Goal: Information Seeking & Learning: Check status

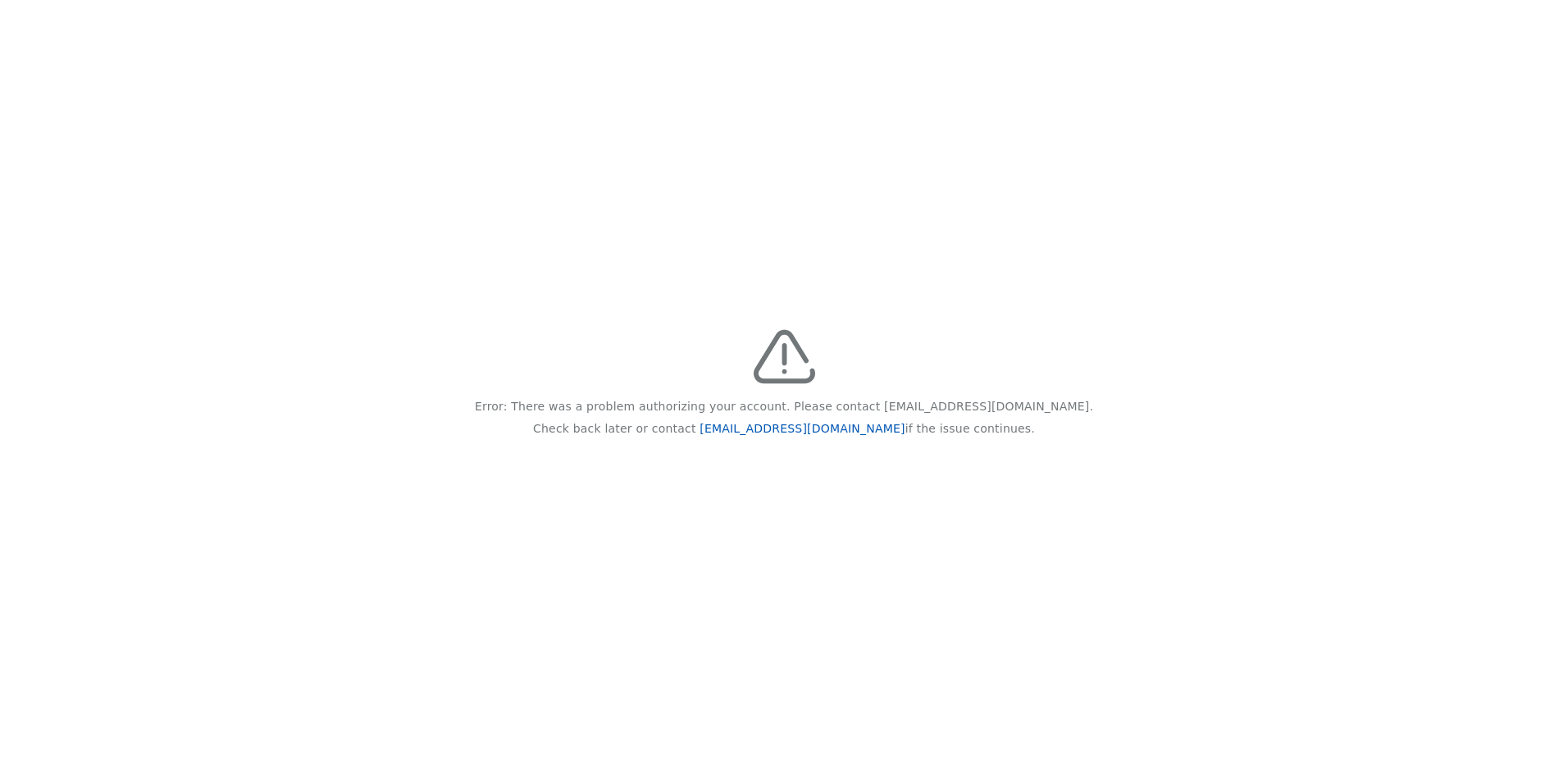
click at [776, 430] on link "feedback@recidiviz.org" at bounding box center [802, 429] width 205 height 14
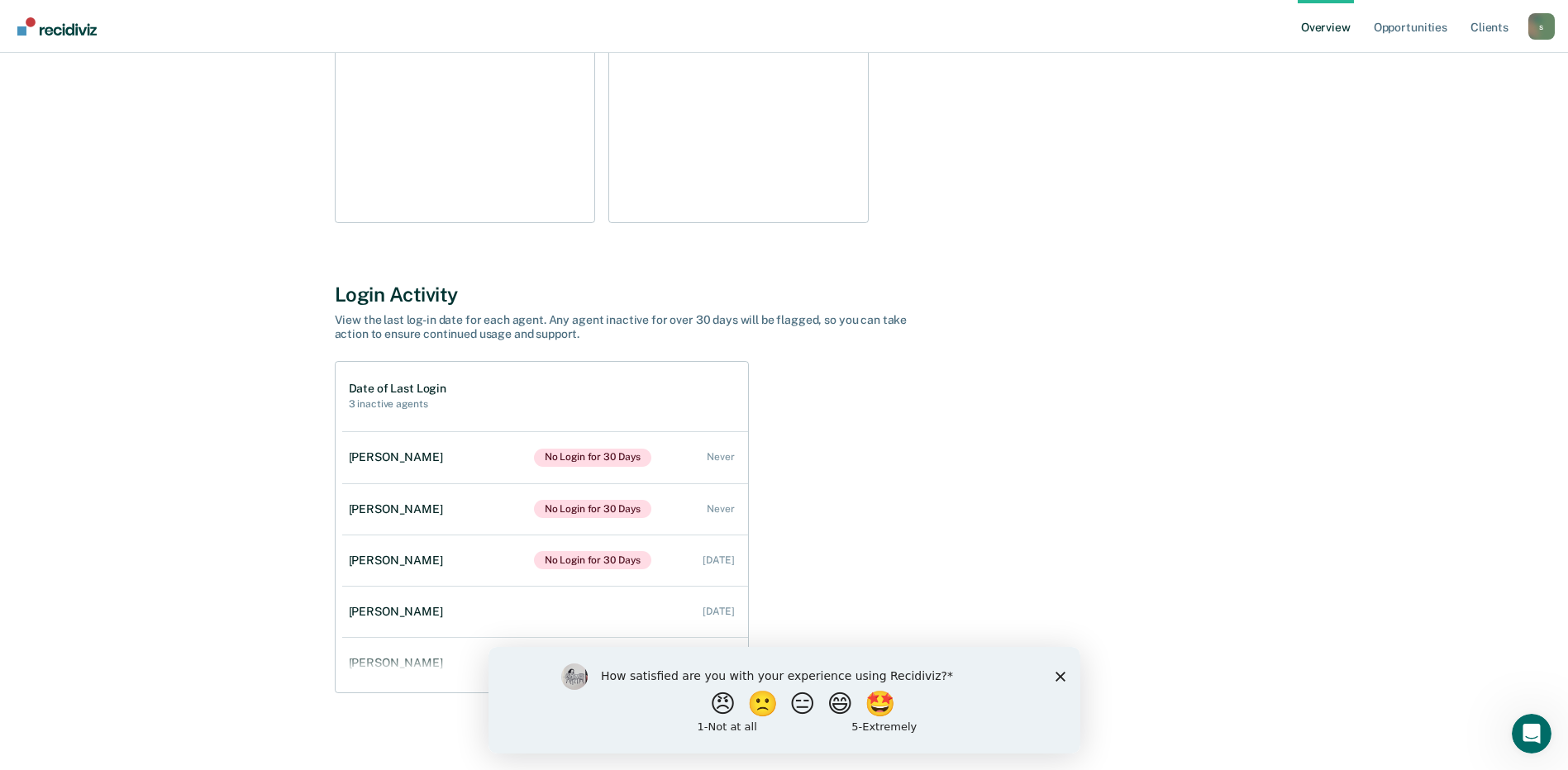
scroll to position [362, 0]
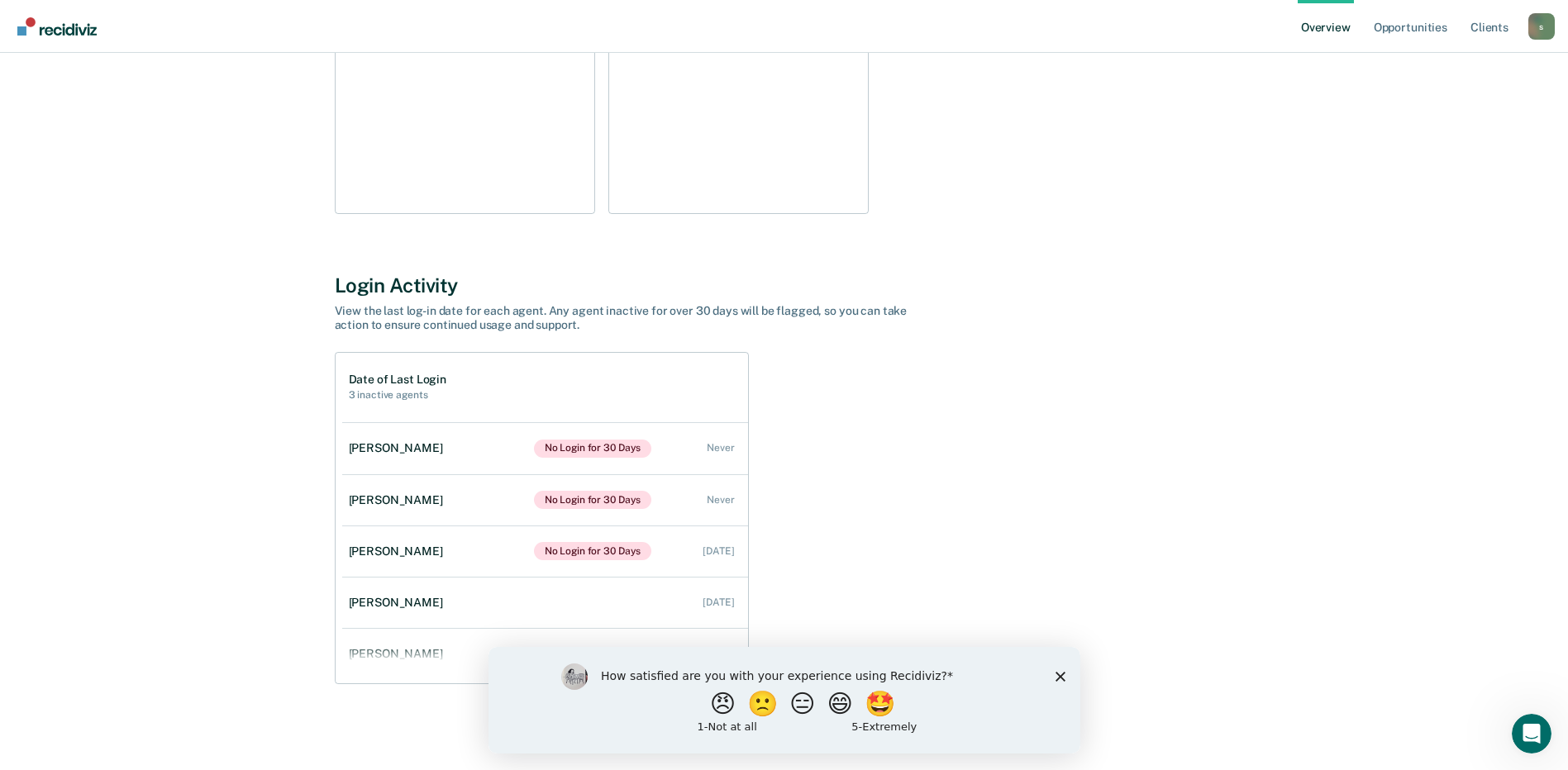
click at [1055, 671] on polygon "Close survey" at bounding box center [1060, 676] width 10 height 10
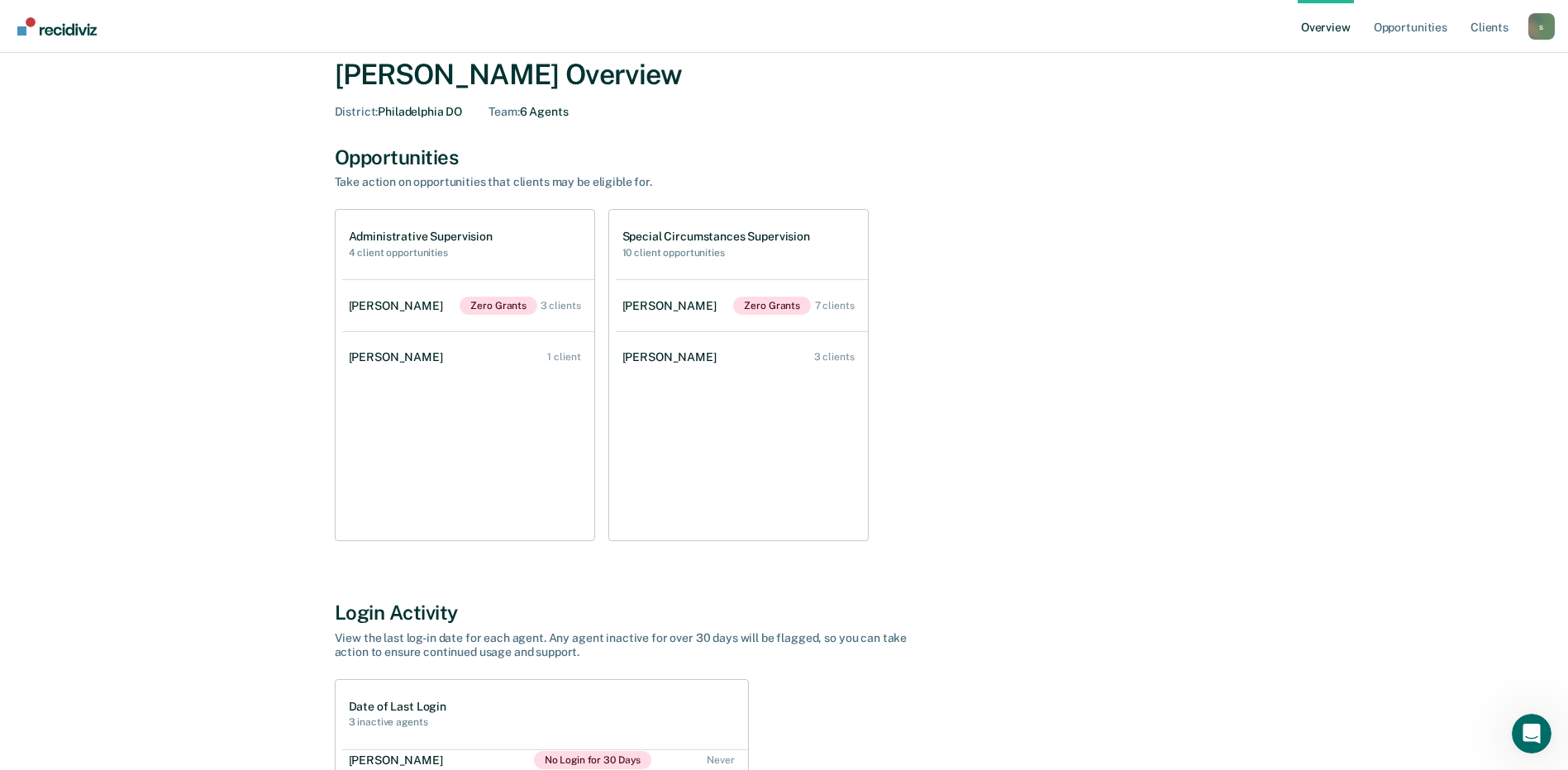
scroll to position [31, 0]
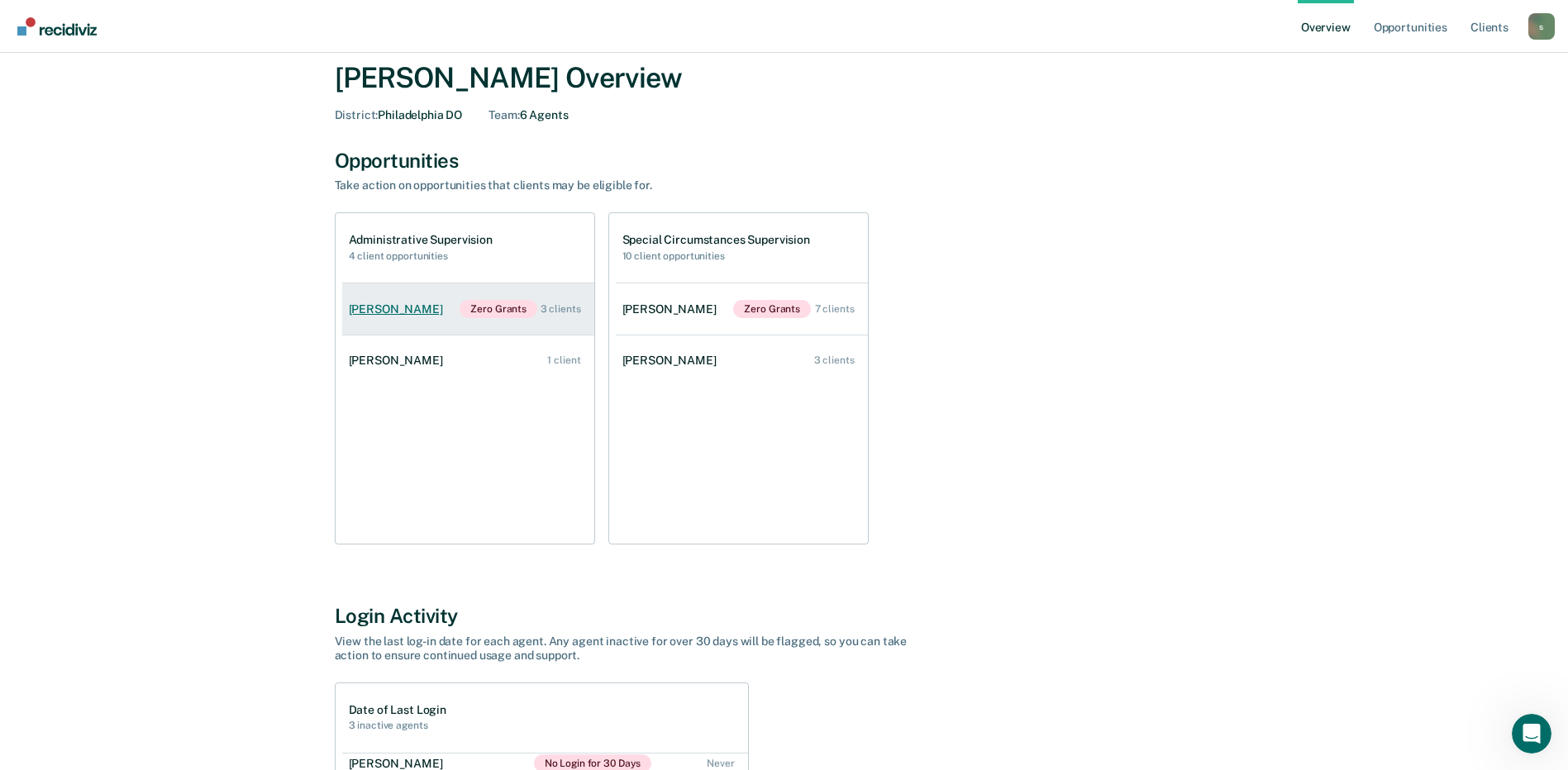
click at [554, 314] on div "3 clients" at bounding box center [561, 309] width 41 height 12
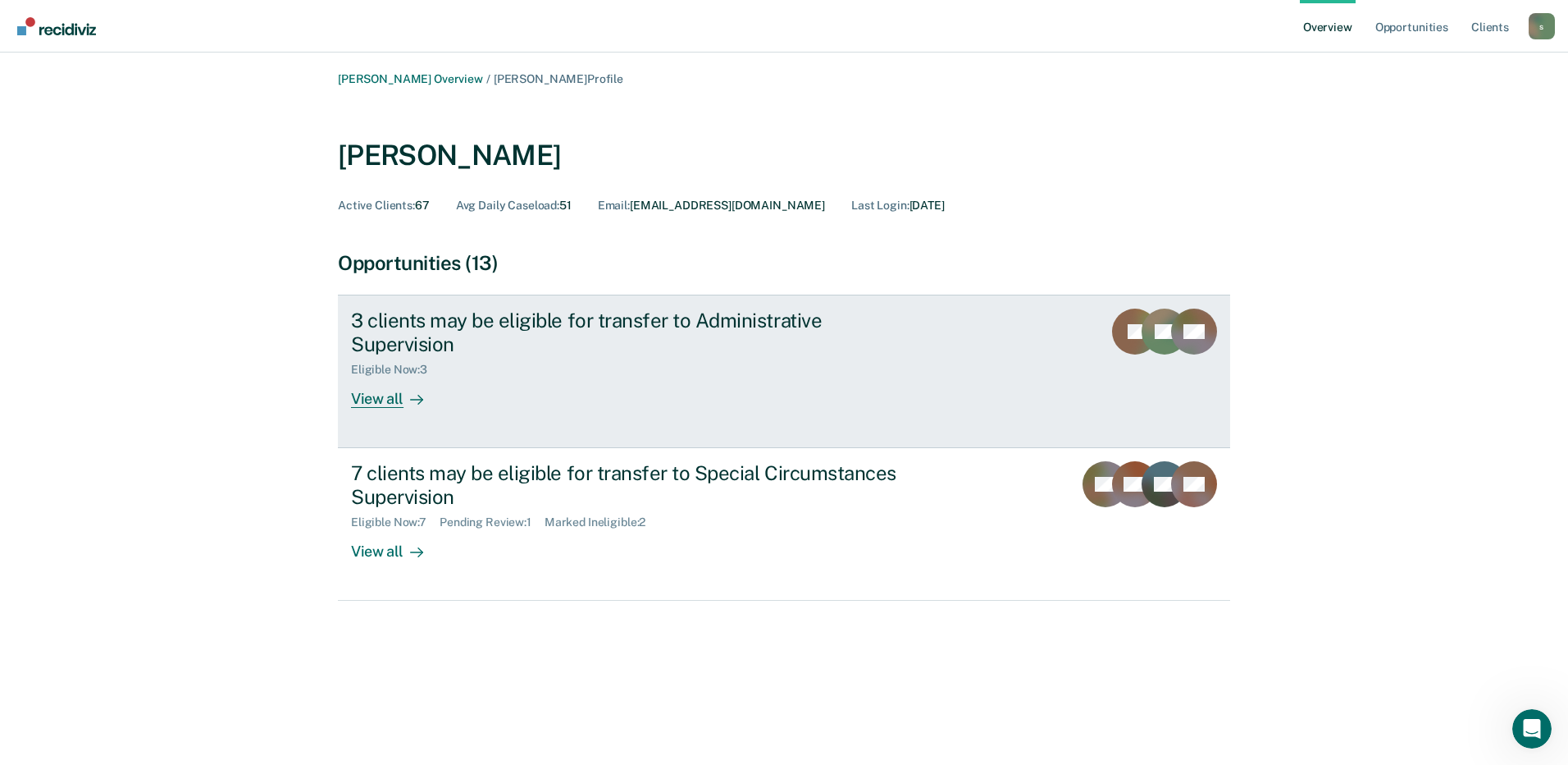
click at [397, 377] on div "View all" at bounding box center [397, 393] width 92 height 32
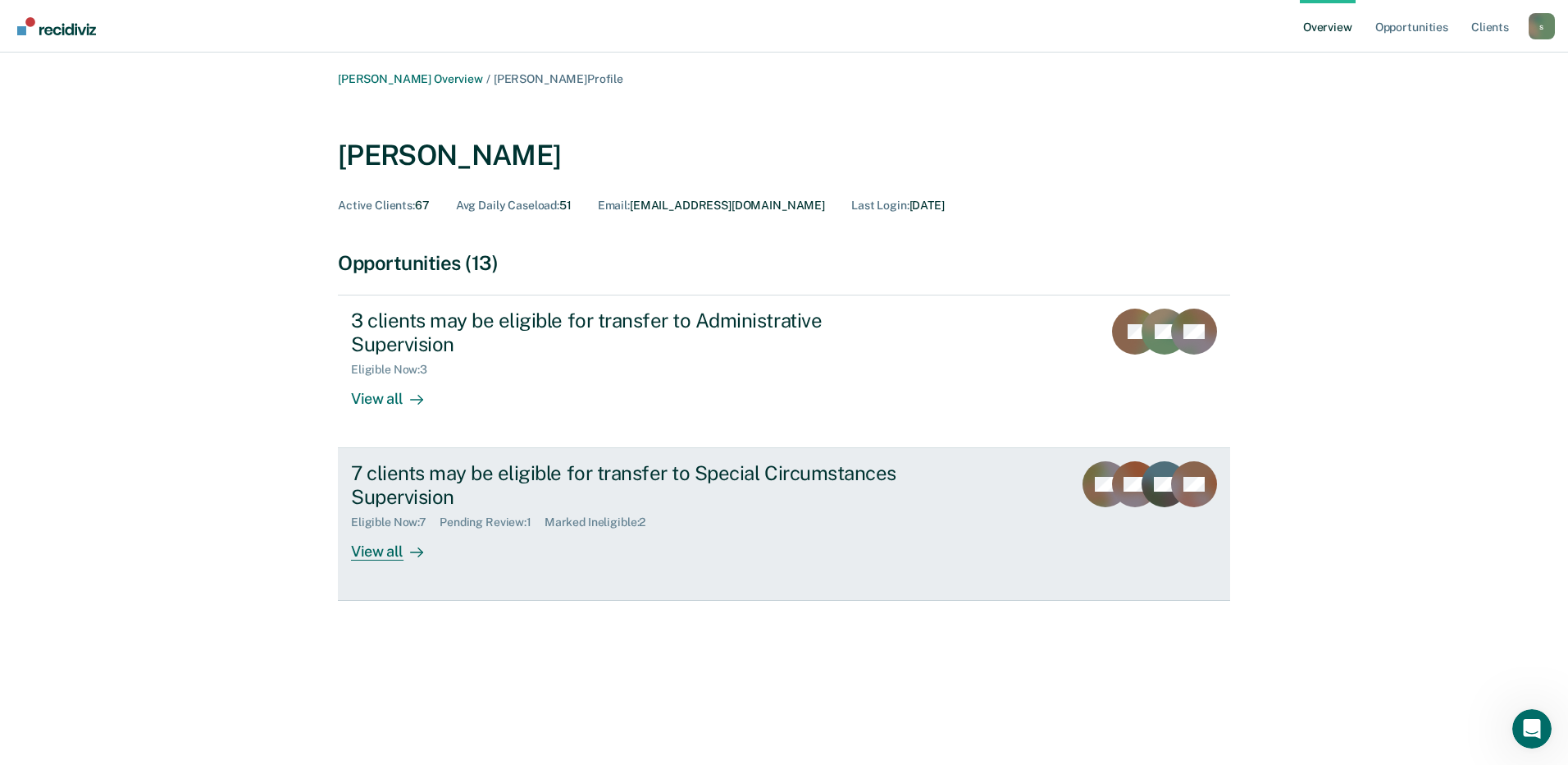
click at [786, 506] on div "7 clients may be eligible for transfer to Special Circumstances Supervision Eli…" at bounding box center [658, 511] width 615 height 100
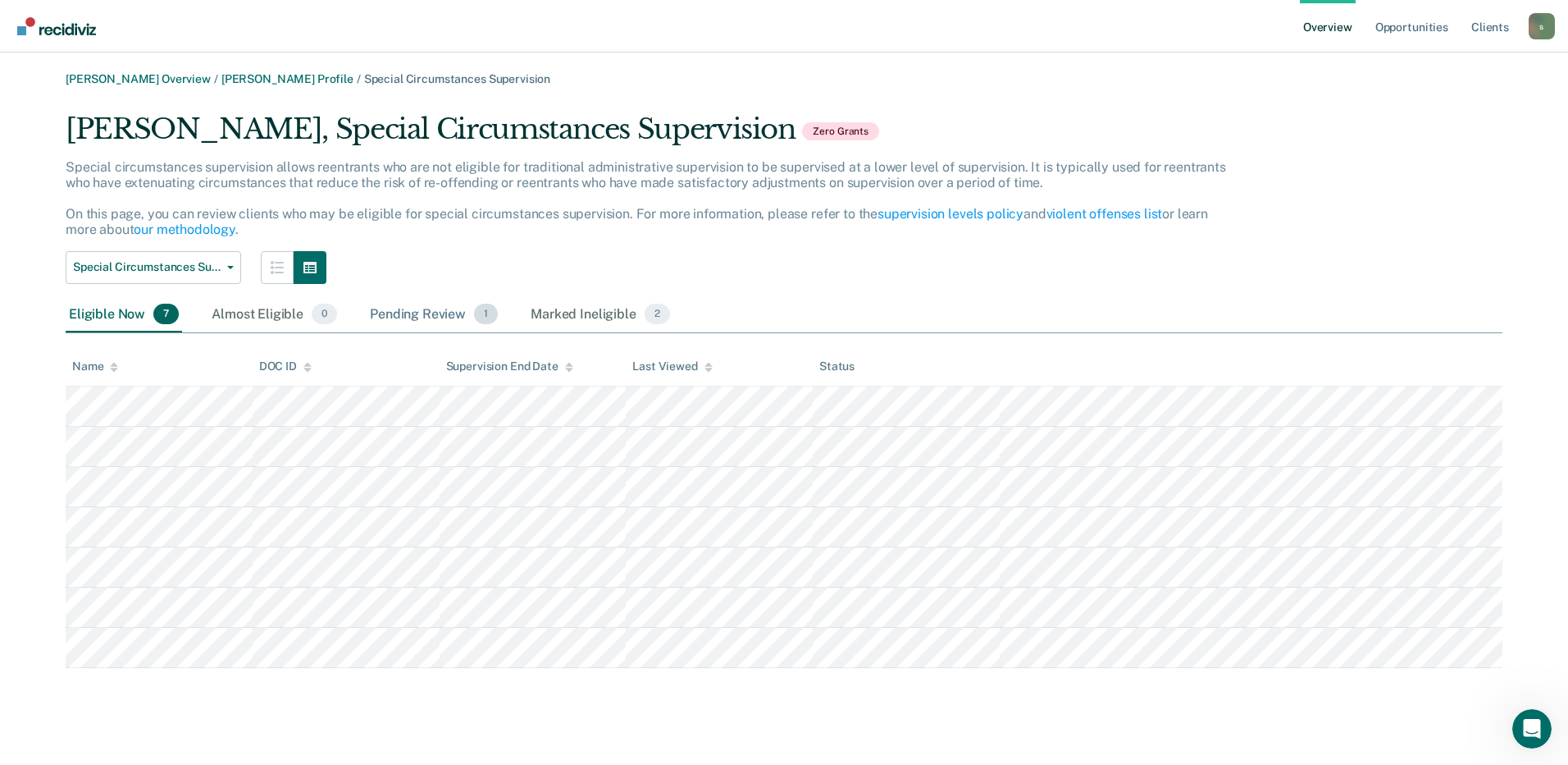
click at [478, 312] on span "1" at bounding box center [486, 314] width 24 height 21
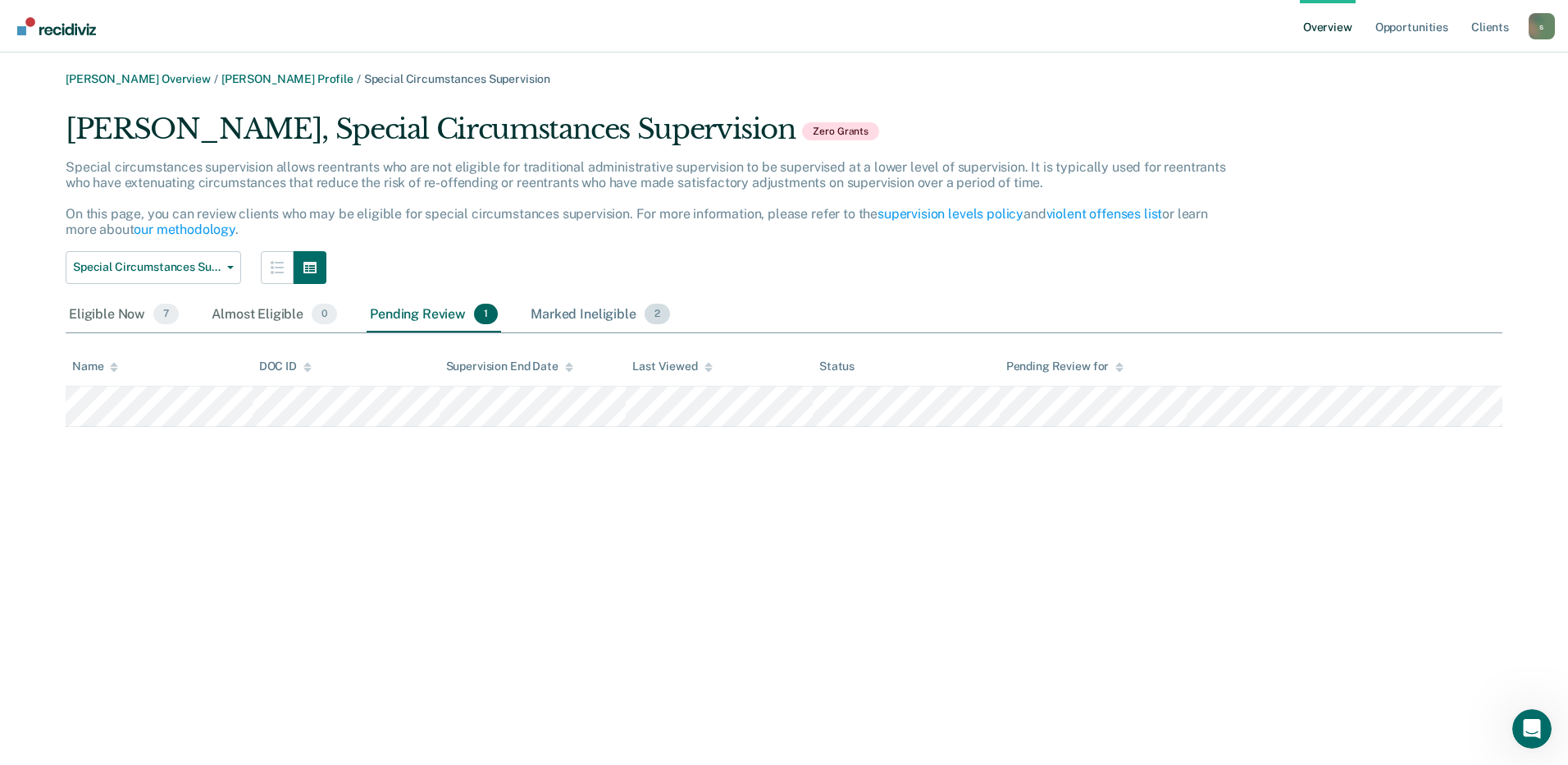
click at [655, 316] on span "2" at bounding box center [657, 314] width 25 height 21
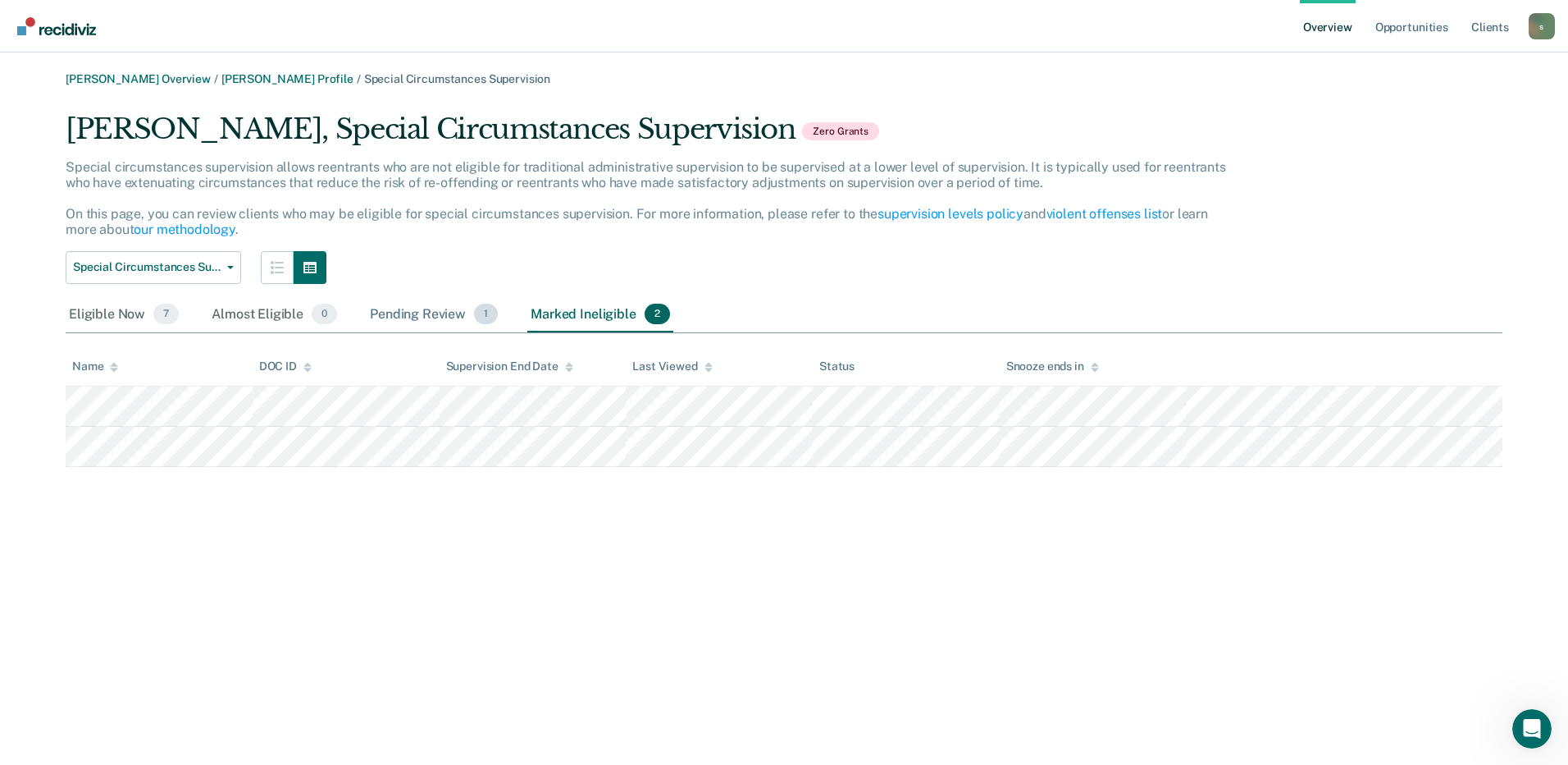
click at [478, 315] on span "1" at bounding box center [486, 314] width 24 height 21
